Goal: Task Accomplishment & Management: Manage account settings

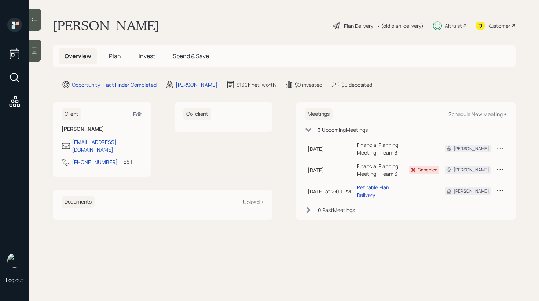
click at [279, 112] on div "Client Edit [PERSON_NAME] [EMAIL_ADDRESS][DOMAIN_NAME] [PHONE_NUMBER] EST Curre…" at bounding box center [284, 161] width 462 height 118
click at [464, 114] on div "Schedule New Meeting +" at bounding box center [477, 114] width 58 height 7
select select "59554aeb-d739-4552-90b9-0d27d70b4bf7"
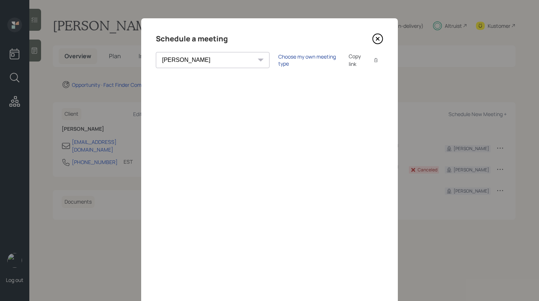
click at [279, 62] on div "Choose my own meeting type" at bounding box center [309, 60] width 62 height 14
click at [372, 40] on icon at bounding box center [377, 38] width 11 height 11
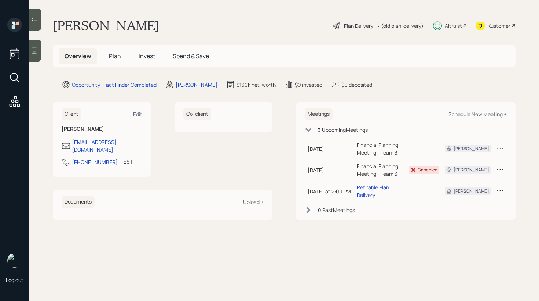
click at [153, 54] on span "Invest" at bounding box center [147, 56] width 16 height 8
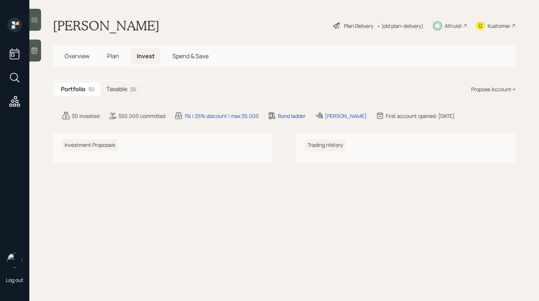
click at [129, 88] on div "Taxable $0" at bounding box center [121, 89] width 42 height 14
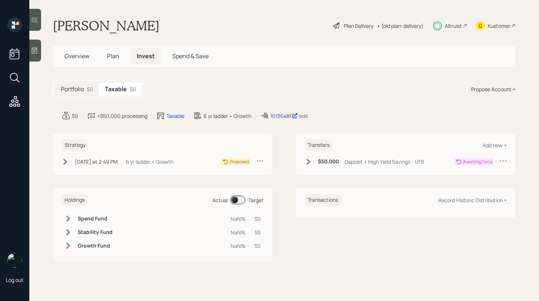
click at [278, 117] on div "10136481" at bounding box center [283, 116] width 27 height 8
